Goal: Check status: Check status

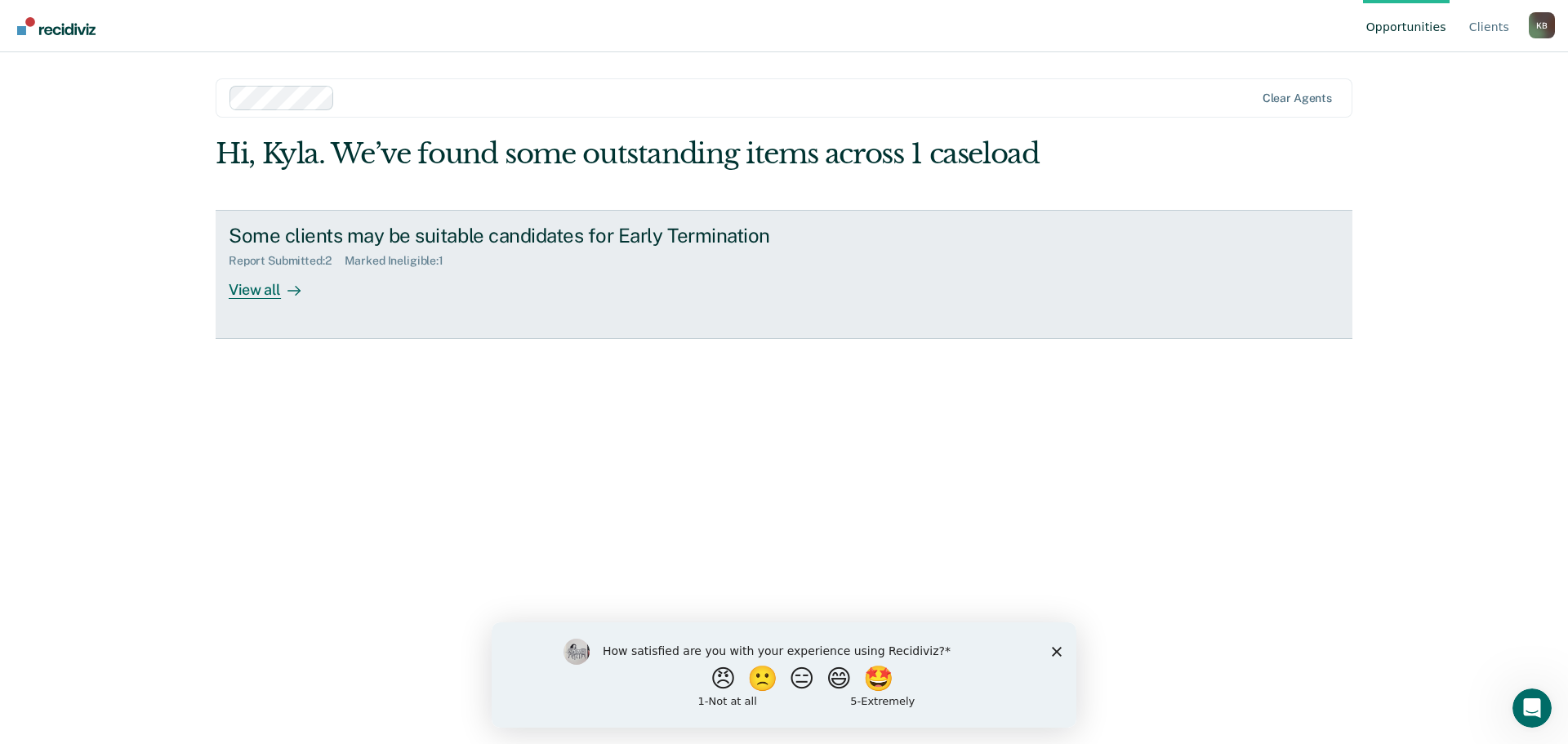
click at [265, 293] on div "View all" at bounding box center [275, 283] width 92 height 32
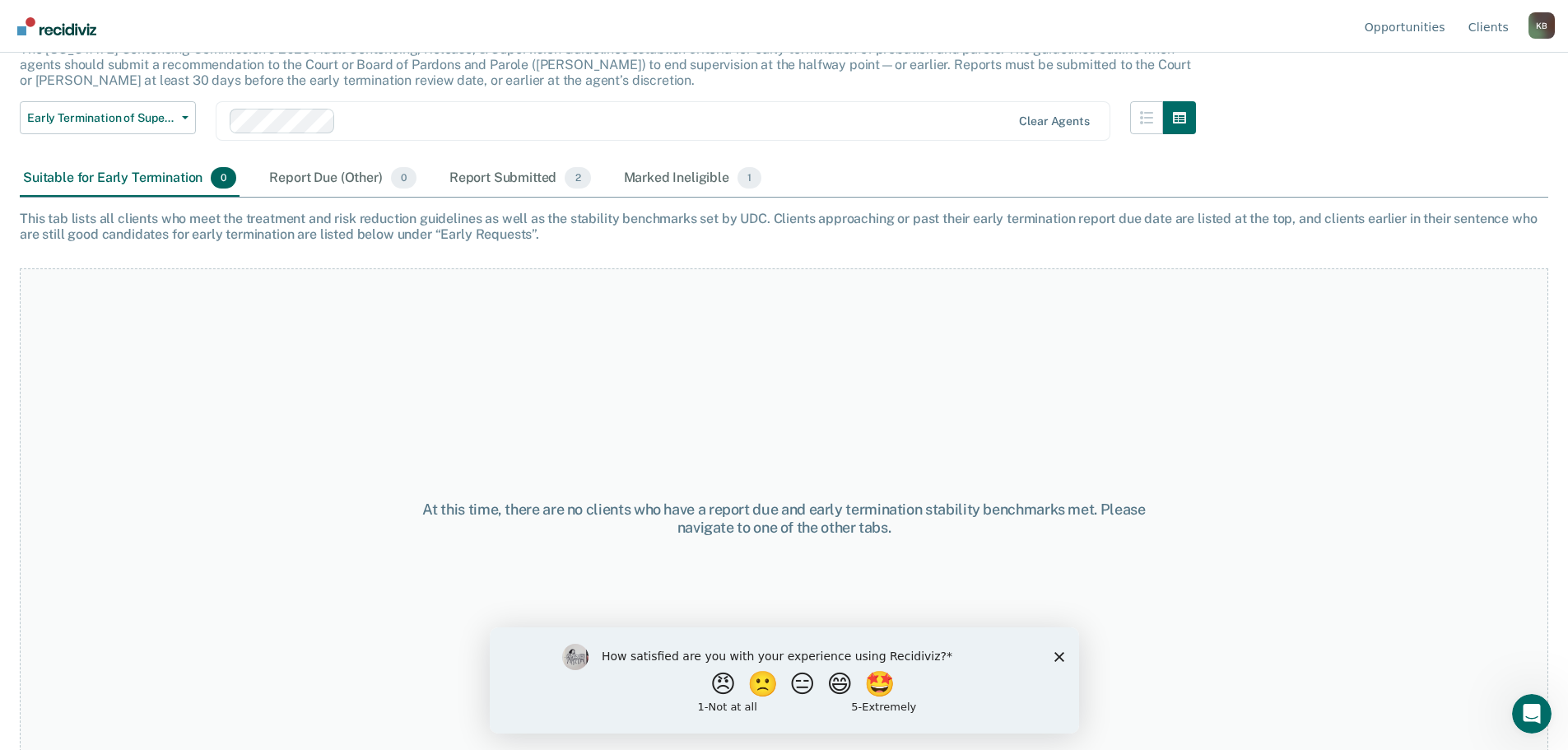
scroll to position [138, 0]
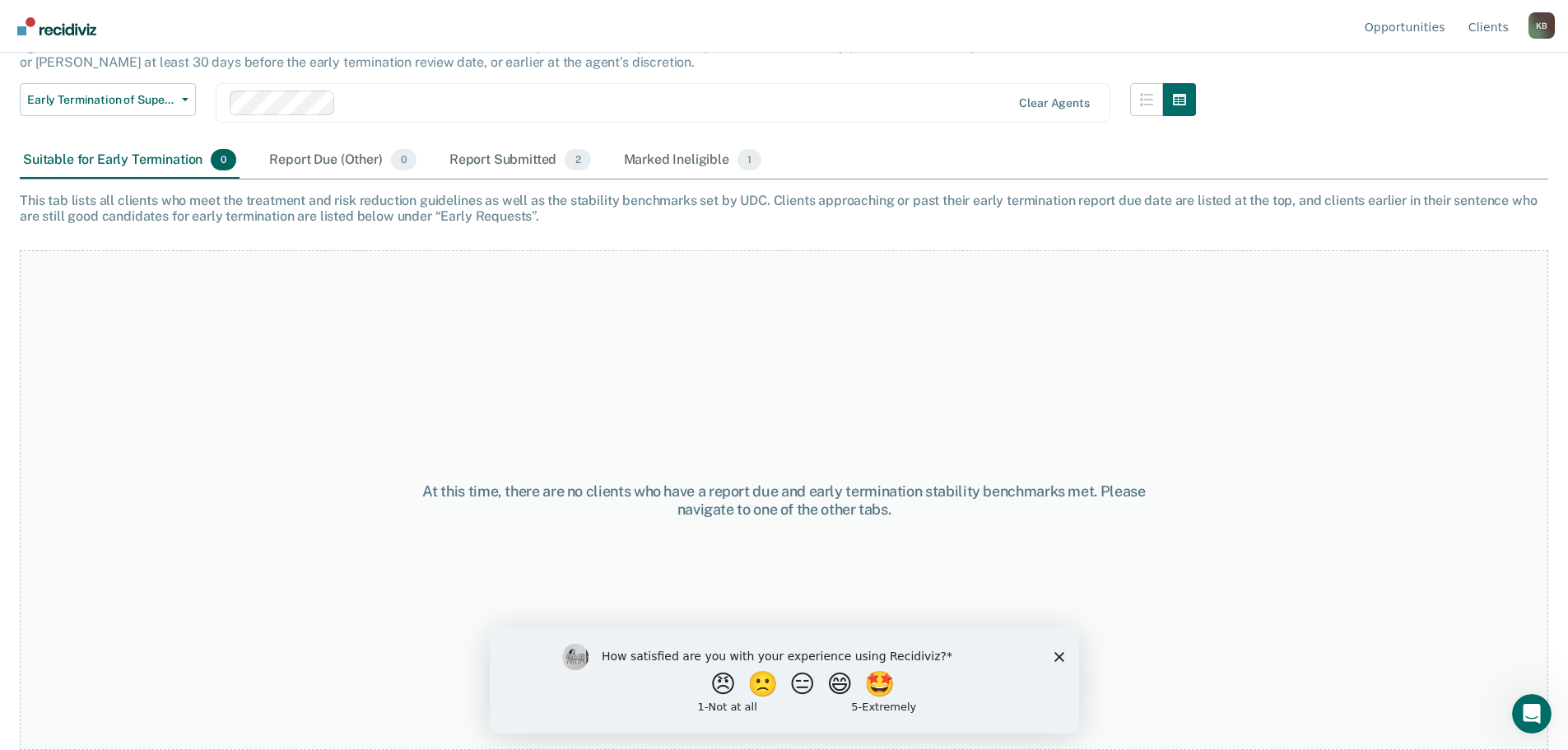
click at [1064, 654] on div "How satisfied are you with your experience using Recidiviz? 😠 🙁 😑 😄 🤩 1 - Not a…" at bounding box center [784, 680] width 590 height 107
click at [1054, 659] on icon "Close survey" at bounding box center [1059, 656] width 10 height 10
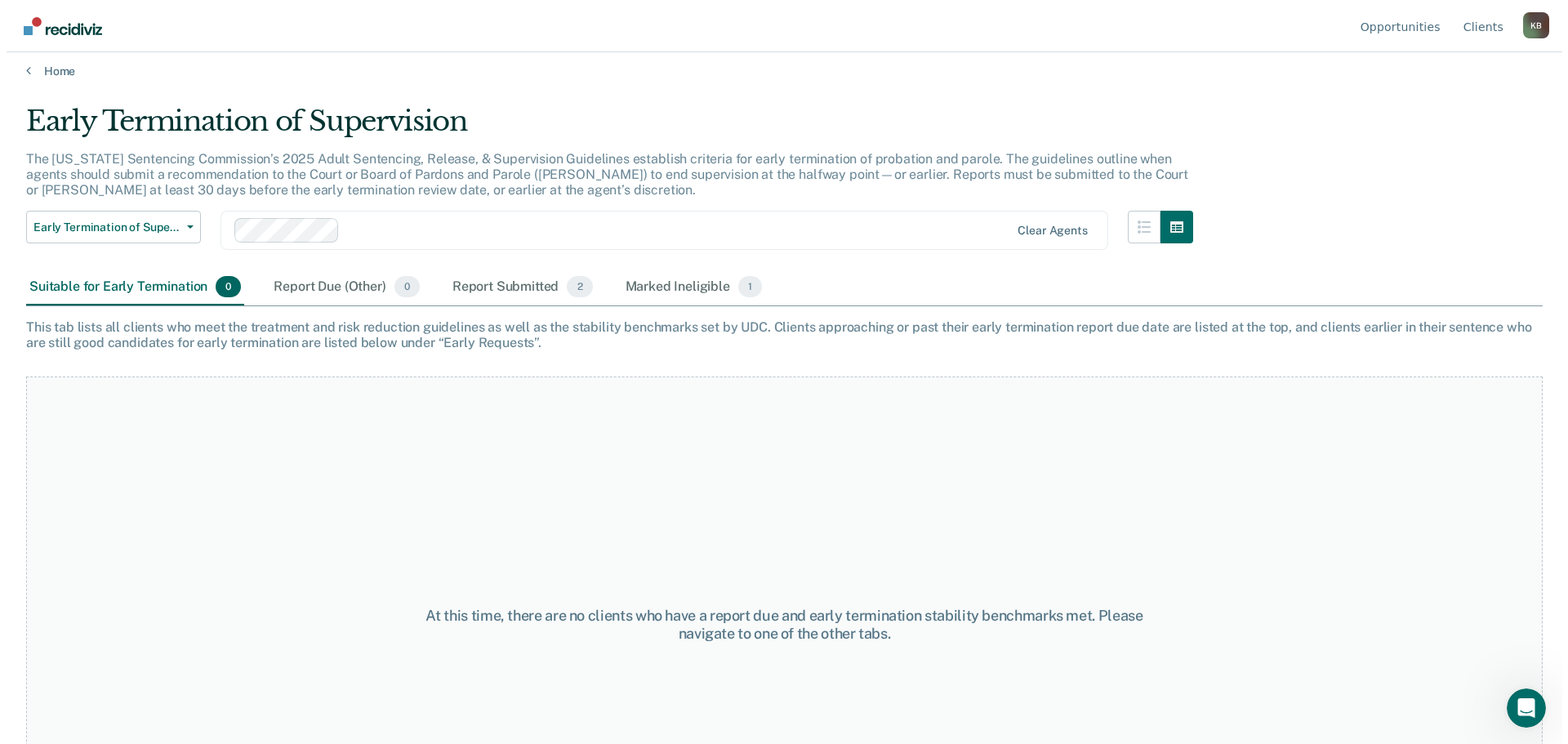
scroll to position [0, 0]
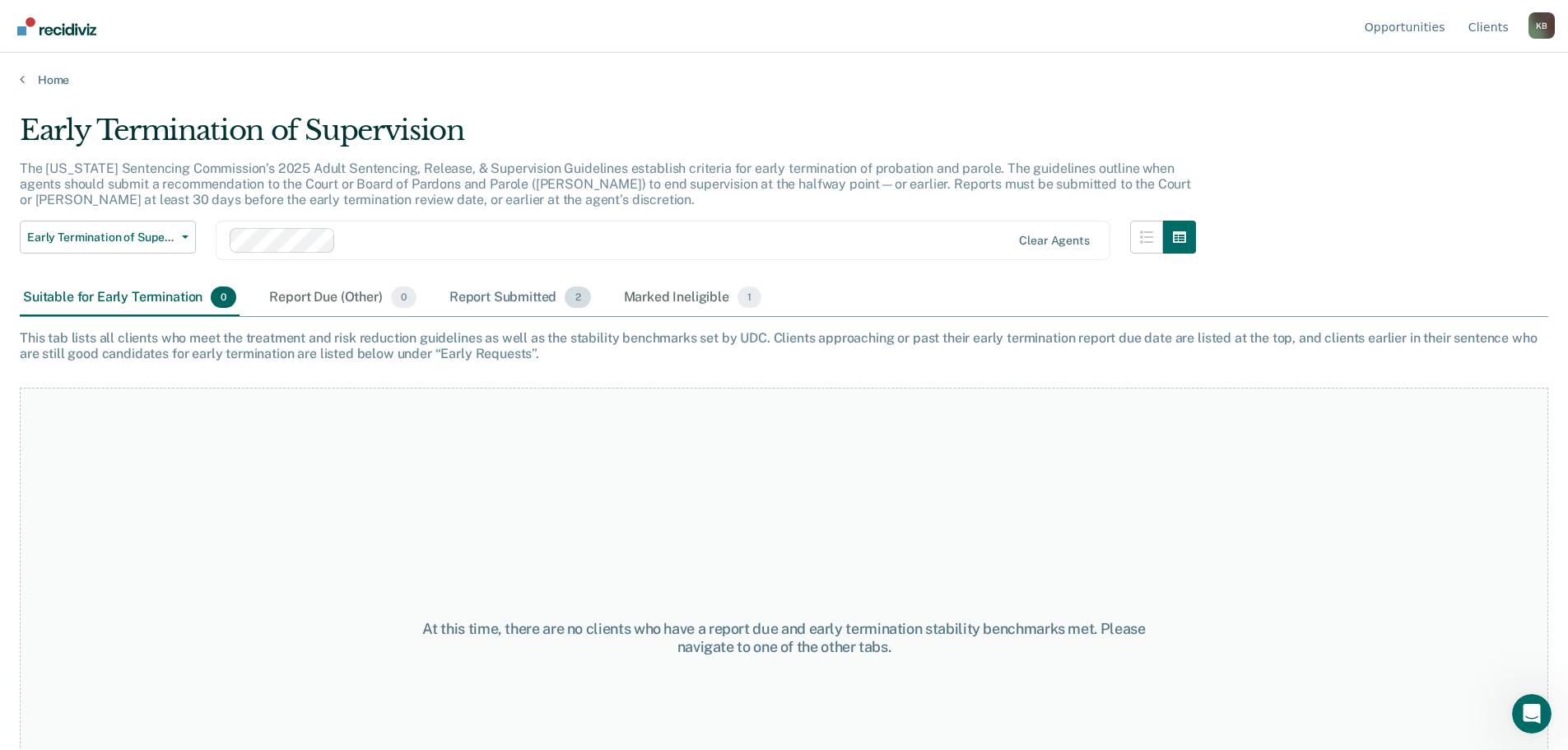
click at [522, 295] on div "Report Submitted 2" at bounding box center [520, 298] width 148 height 36
